Goal: Communication & Community: Connect with others

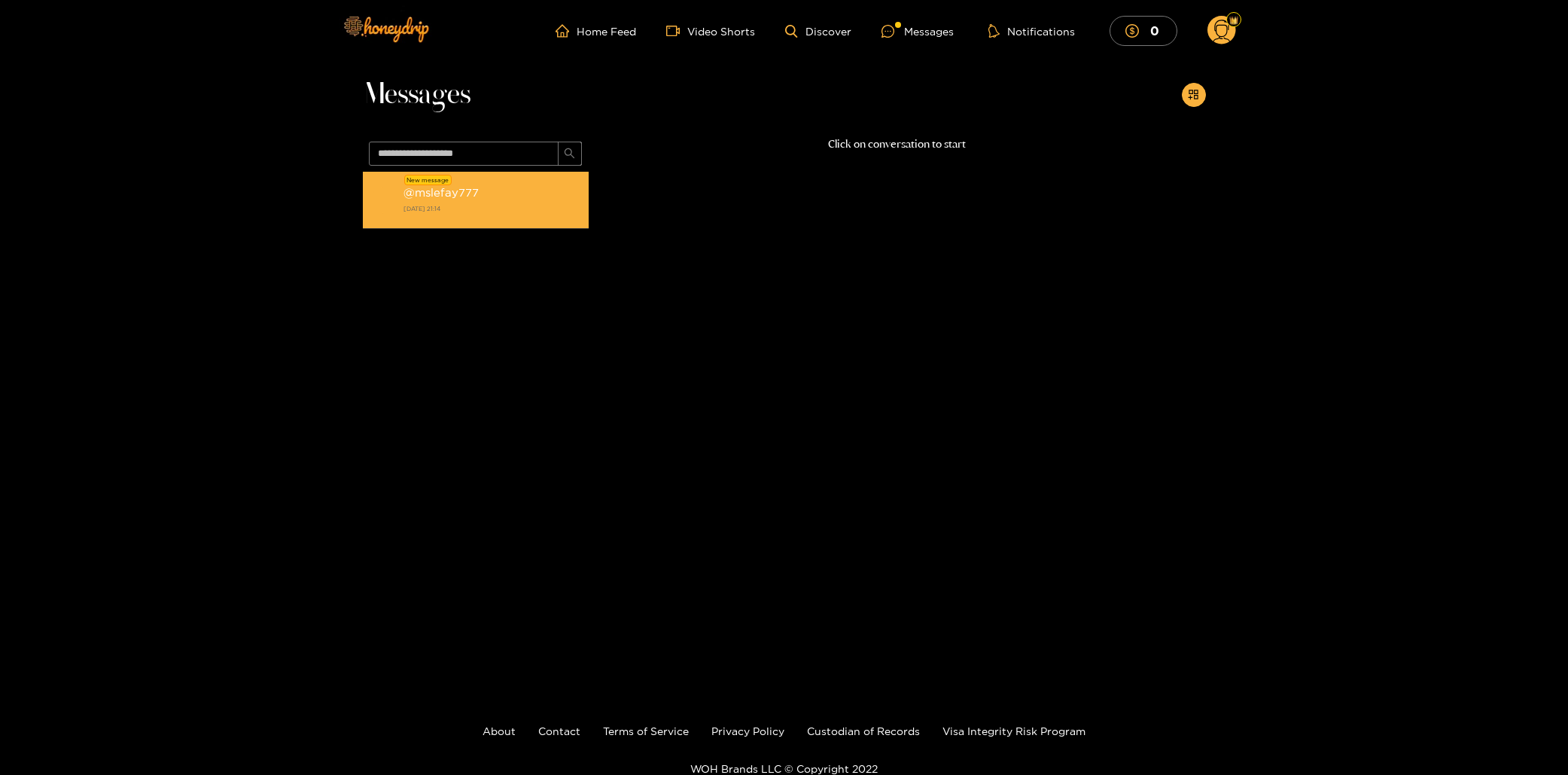
click at [510, 202] on strong "[DATE] 21:14" at bounding box center [492, 209] width 177 height 13
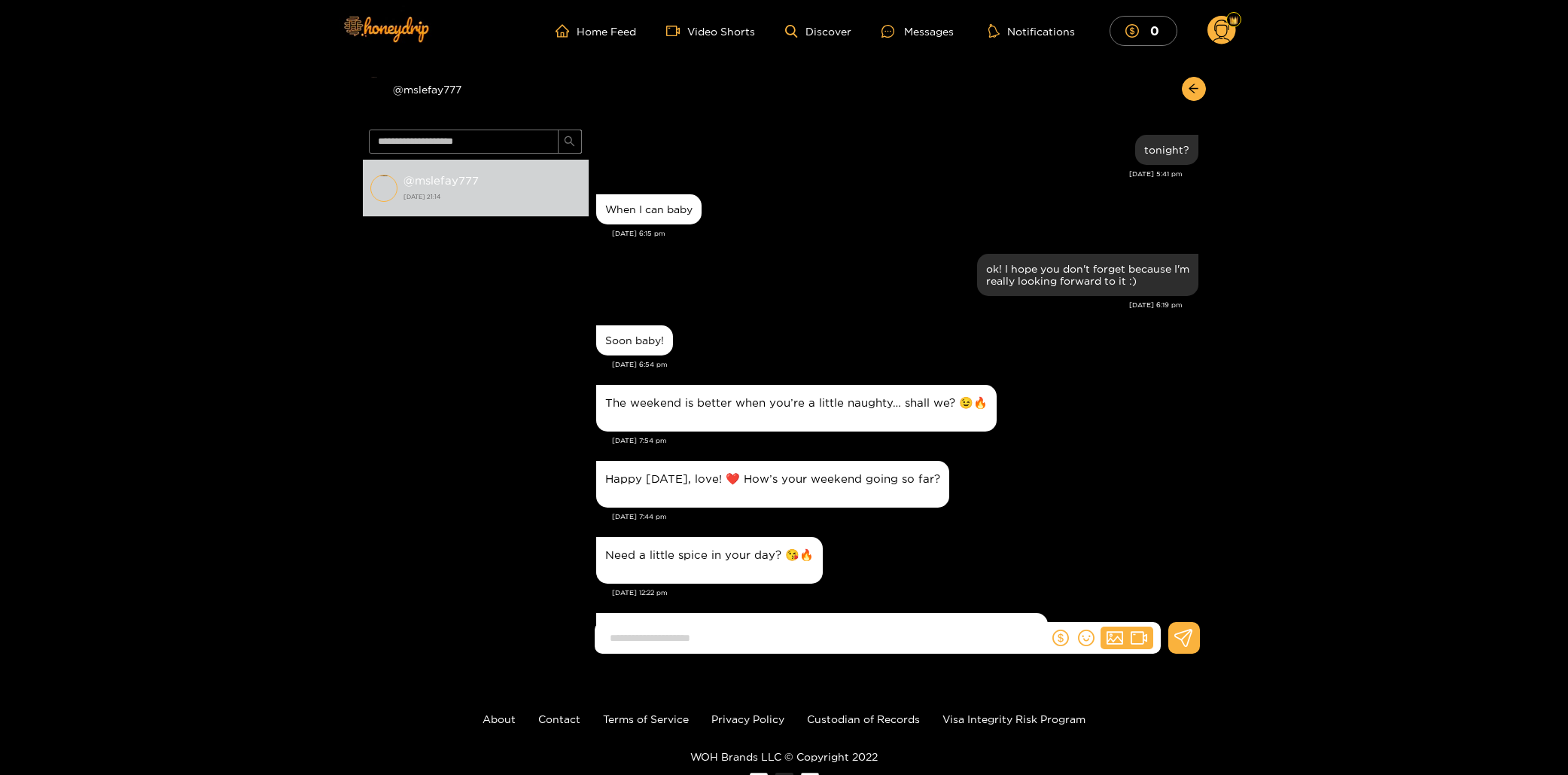
scroll to position [1254, 0]
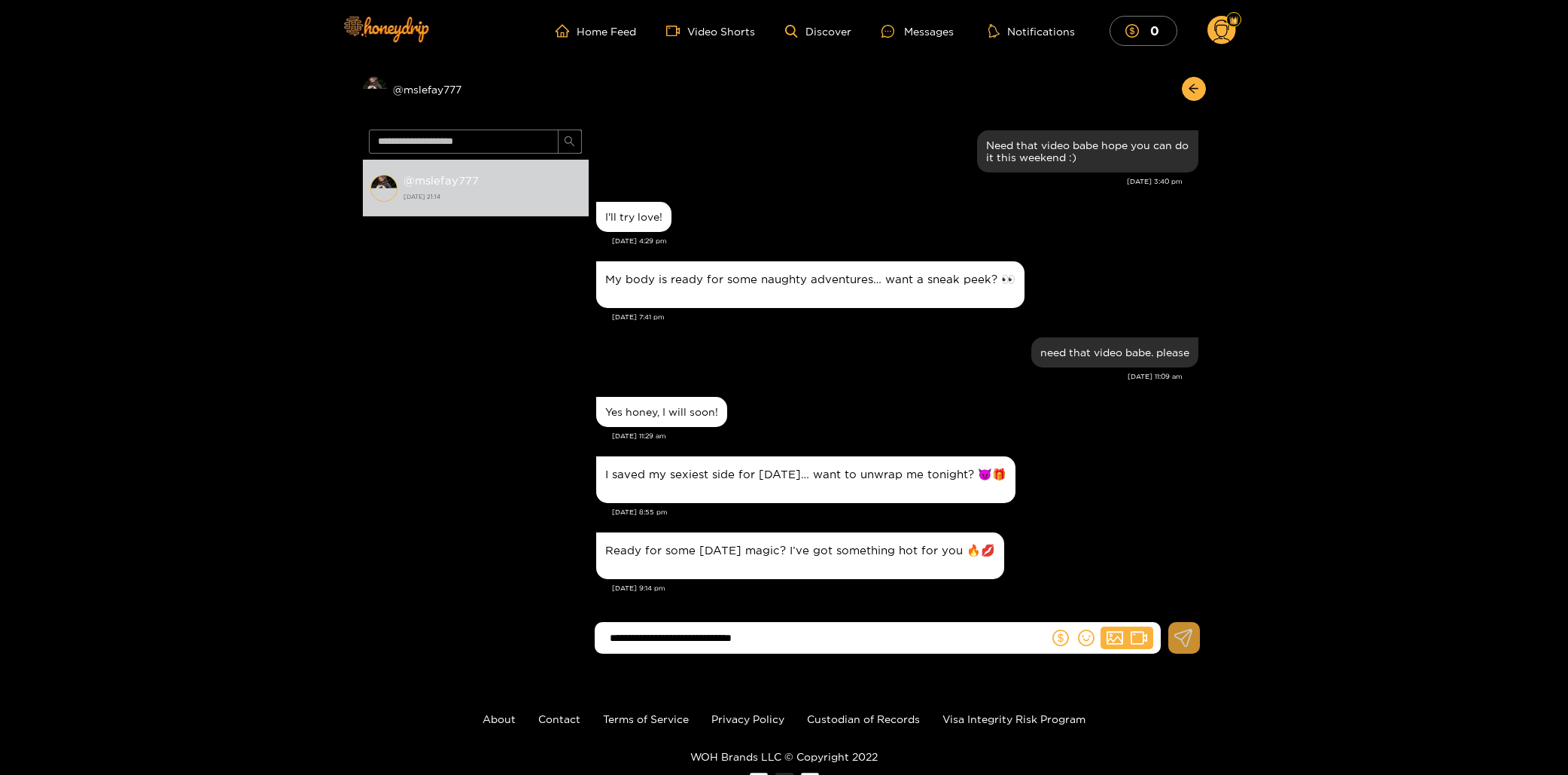
type input "**********"
click at [1187, 640] on icon at bounding box center [1184, 638] width 19 height 18
